Goal: Transaction & Acquisition: Book appointment/travel/reservation

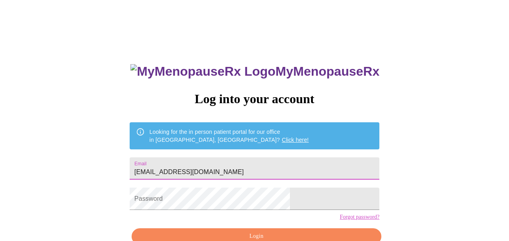
type input "[EMAIL_ADDRESS][DOMAIN_NAME]"
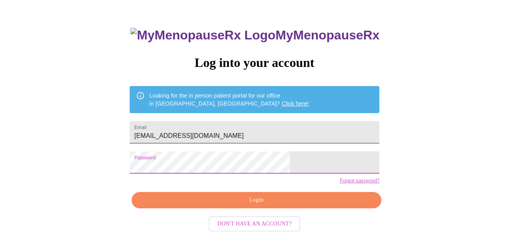
scroll to position [41, 0]
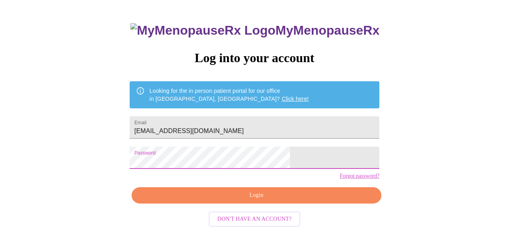
click at [210, 200] on span "Login" at bounding box center [256, 195] width 231 height 10
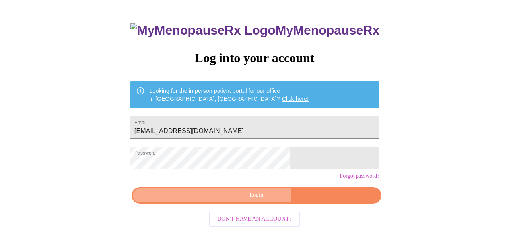
click at [208, 203] on button "Login" at bounding box center [257, 195] width 250 height 16
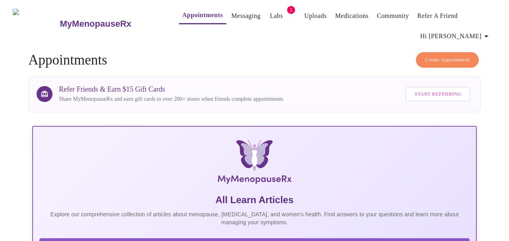
click at [436, 58] on span "Create Appointment" at bounding box center [447, 59] width 45 height 9
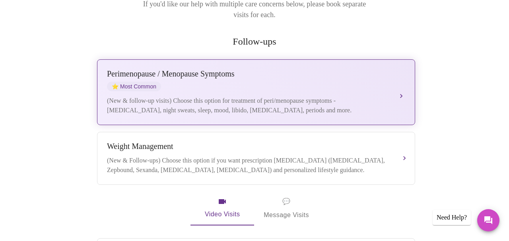
scroll to position [148, 0]
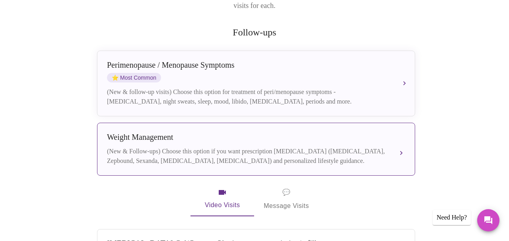
click at [202, 146] on div "(New & Follow-ups) Choose this option if you want prescription weight managemen…" at bounding box center [248, 155] width 282 height 19
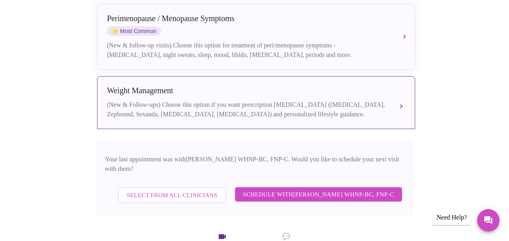
scroll to position [196, 0]
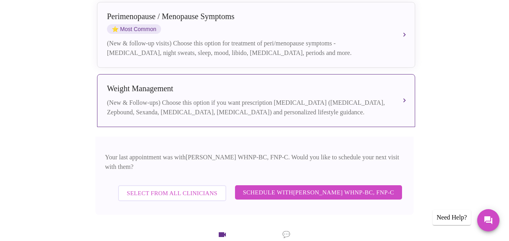
click at [266, 187] on span "Schedule with Jenny Kowalczyk WHNP-BC, FNP-C" at bounding box center [318, 192] width 151 height 10
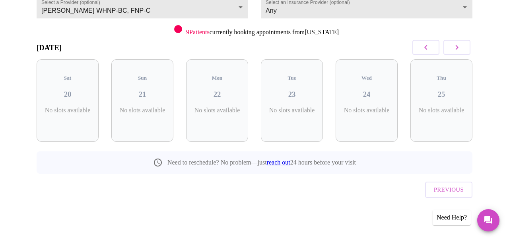
scroll to position [83, 0]
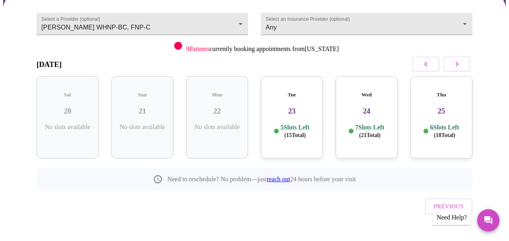
click at [295, 132] on span "( 15 Total)" at bounding box center [294, 135] width 21 height 6
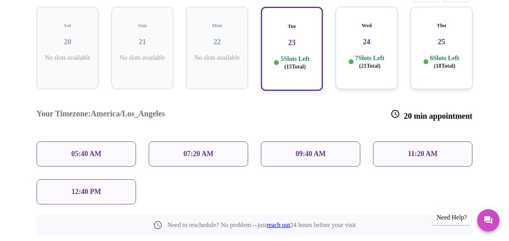
scroll to position [135, 0]
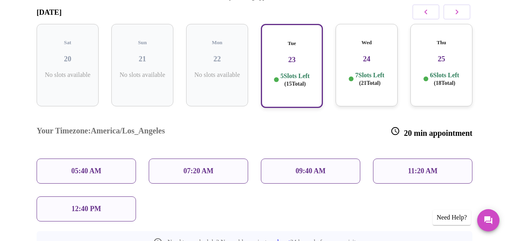
click at [361, 80] on span "( 21 Total)" at bounding box center [369, 83] width 21 height 6
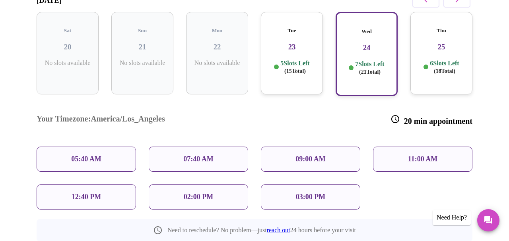
scroll to position [148, 0]
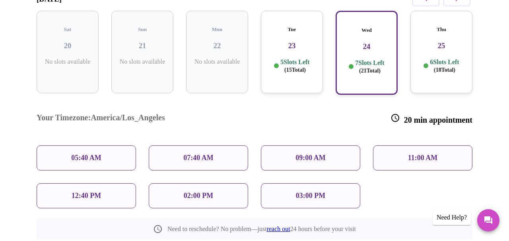
click at [189, 191] on p "02:00 PM" at bounding box center [198, 195] width 29 height 8
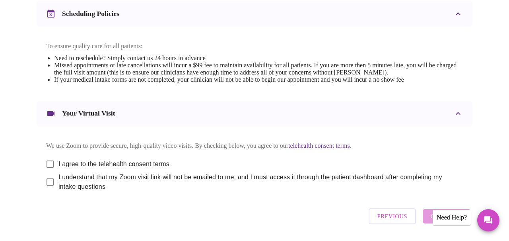
scroll to position [319, 0]
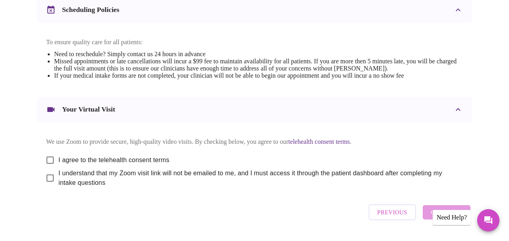
click at [48, 166] on input "I agree to the telehealth consent terms" at bounding box center [50, 159] width 17 height 17
checkbox input "true"
click at [45, 186] on input "I understand that my Zoom visit link will not be emailed to me, and I must acce…" at bounding box center [50, 177] width 17 height 17
checkbox input "true"
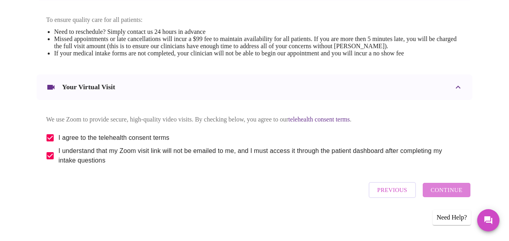
click at [458, 194] on span "Continue" at bounding box center [447, 189] width 32 height 10
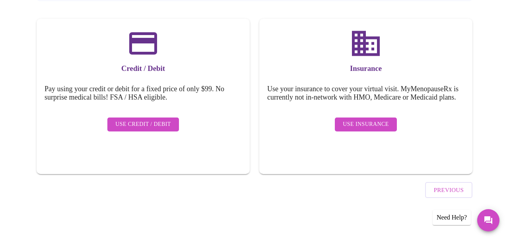
scroll to position [109, 0]
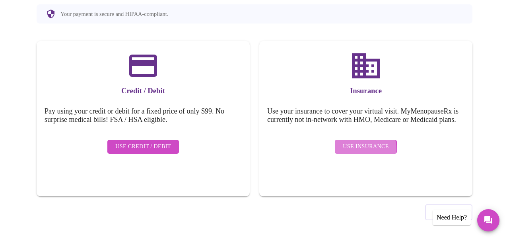
click at [350, 151] on span "Use Insurance" at bounding box center [366, 147] width 46 height 10
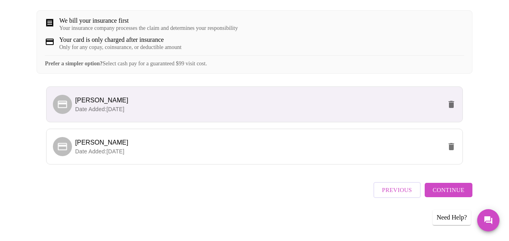
scroll to position [159, 0]
click at [464, 186] on button "Continue" at bounding box center [449, 190] width 48 height 14
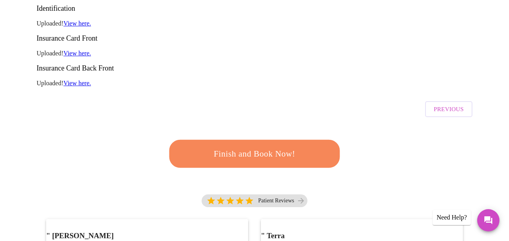
scroll to position [163, 0]
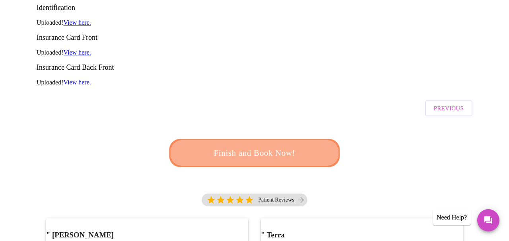
click at [262, 146] on span "Finish and Book Now!" at bounding box center [254, 153] width 147 height 15
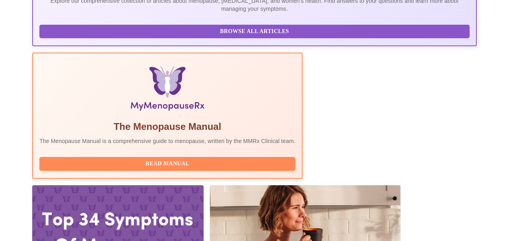
scroll to position [214, 0]
